Goal: Information Seeking & Learning: Learn about a topic

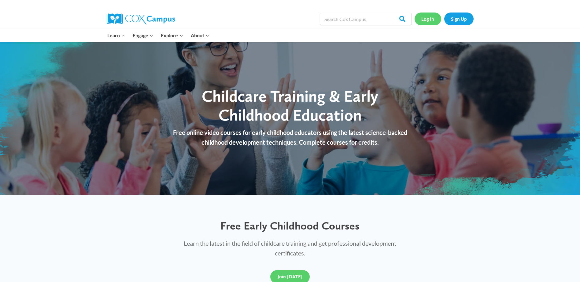
click at [429, 22] on link "Log In" at bounding box center [428, 19] width 27 height 13
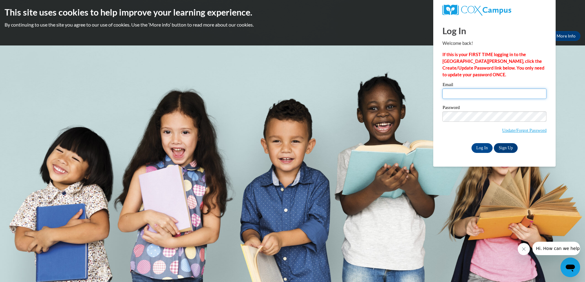
type input "lilbit35_1@yahoo.com"
click at [480, 149] on input "Log In" at bounding box center [481, 148] width 21 height 10
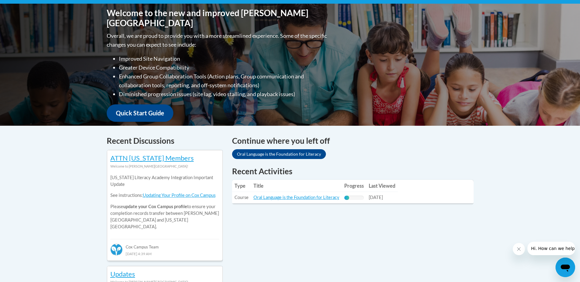
scroll to position [150, 0]
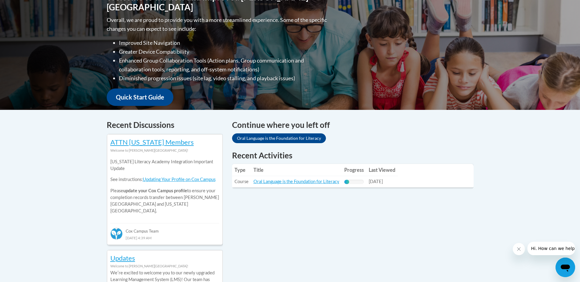
click at [310, 196] on div "Recent Activities Type Title Progress Last Viewed Type: Course Title: Oral Lang…" at bounding box center [352, 173] width 251 height 47
click at [306, 183] on link "Oral Language is the Foundation for Literacy" at bounding box center [296, 181] width 86 height 5
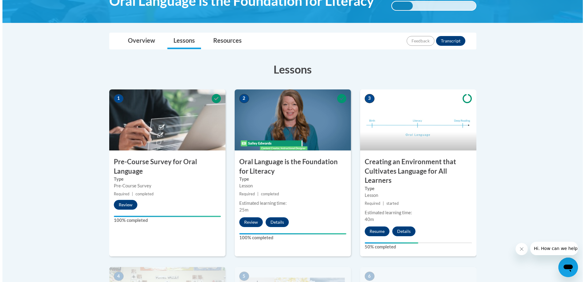
scroll to position [119, 0]
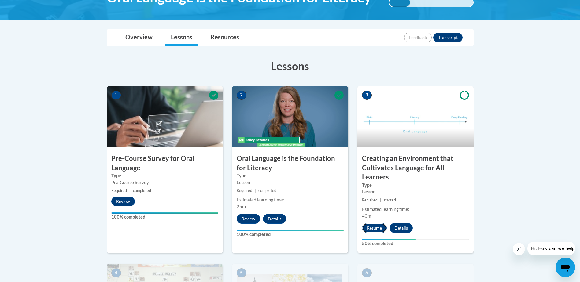
click at [374, 231] on button "Resume" at bounding box center [374, 228] width 25 height 10
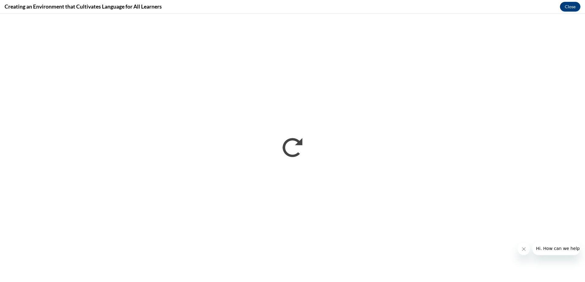
scroll to position [0, 0]
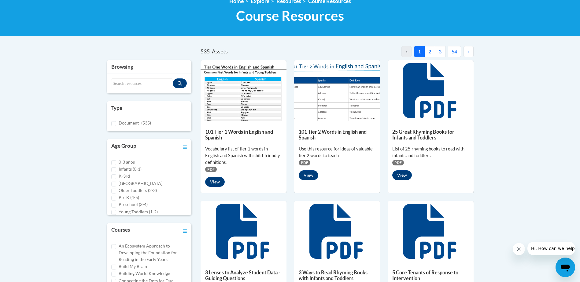
scroll to position [93, 0]
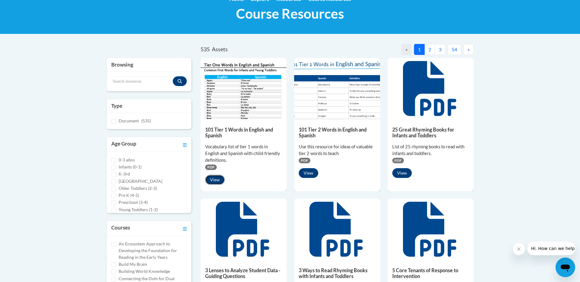
click at [216, 182] on button "View" at bounding box center [215, 180] width 20 height 10
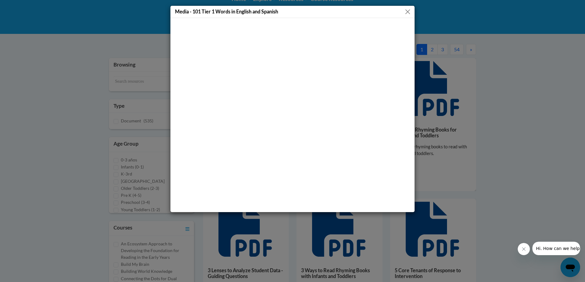
click at [409, 11] on button "Close" at bounding box center [408, 12] width 8 height 8
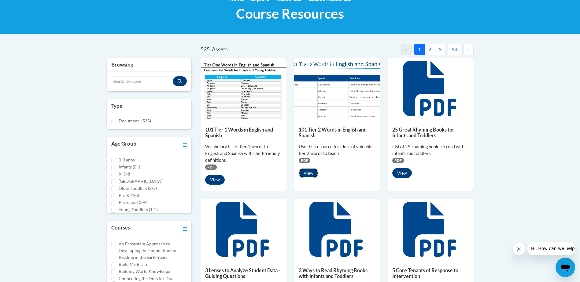
click at [310, 177] on button "View" at bounding box center [309, 173] width 20 height 10
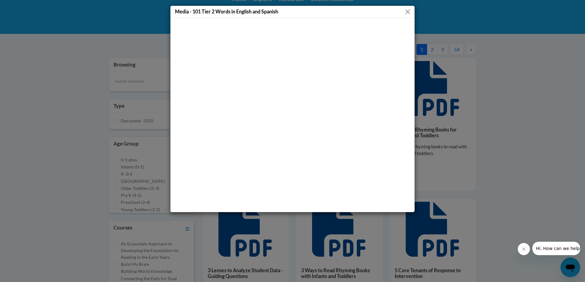
click at [408, 9] on button "Close" at bounding box center [408, 12] width 8 height 8
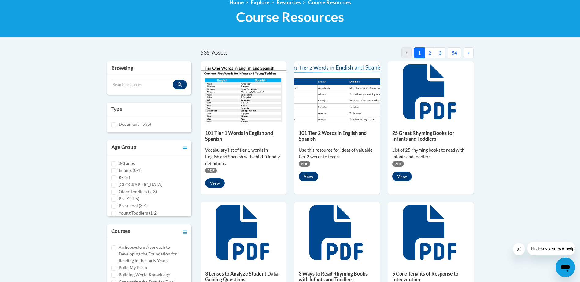
scroll to position [0, 0]
